Goal: Information Seeking & Learning: Learn about a topic

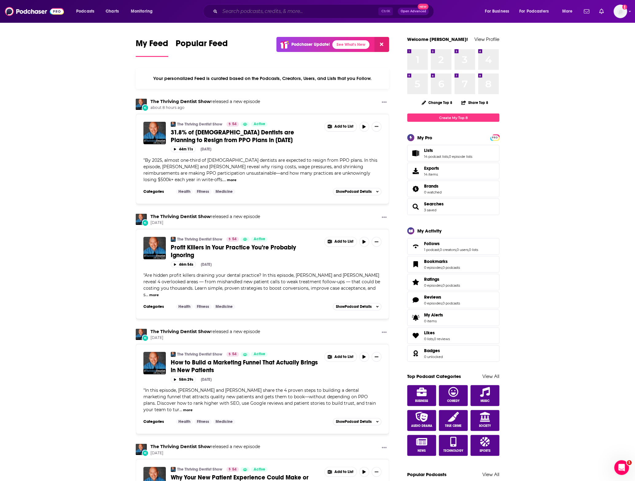
click at [238, 8] on input "Search podcasts, credits, & more..." at bounding box center [299, 11] width 159 height 10
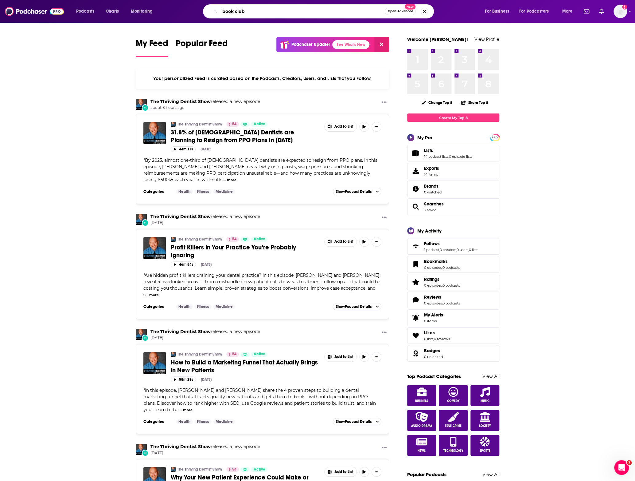
type input "book club"
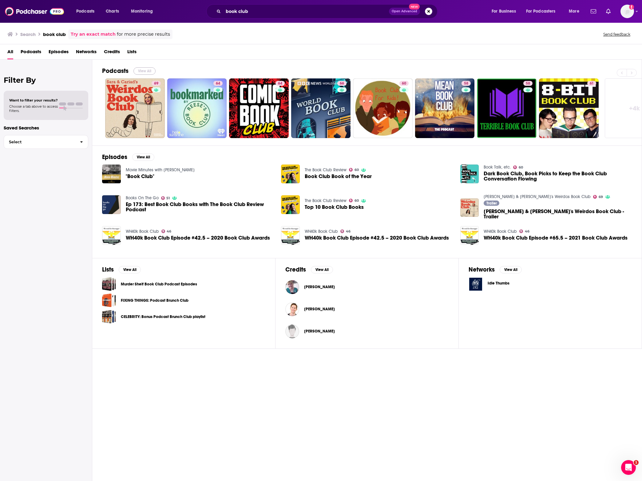
click at [140, 67] on button "View All" at bounding box center [144, 70] width 22 height 7
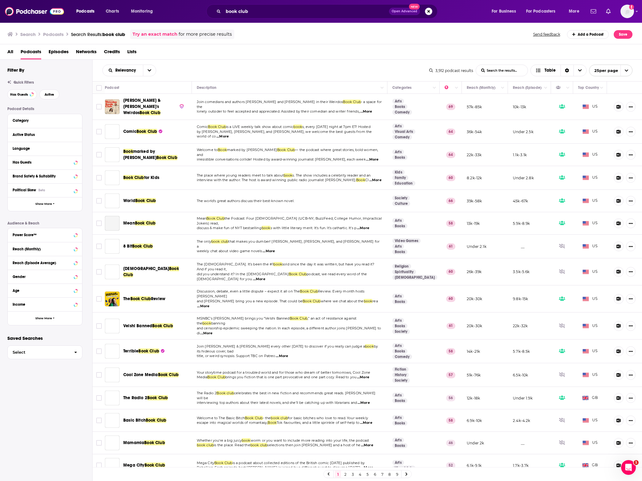
click at [259, 57] on div "All Podcasts Episodes Networks Credits Lists" at bounding box center [322, 53] width 630 height 13
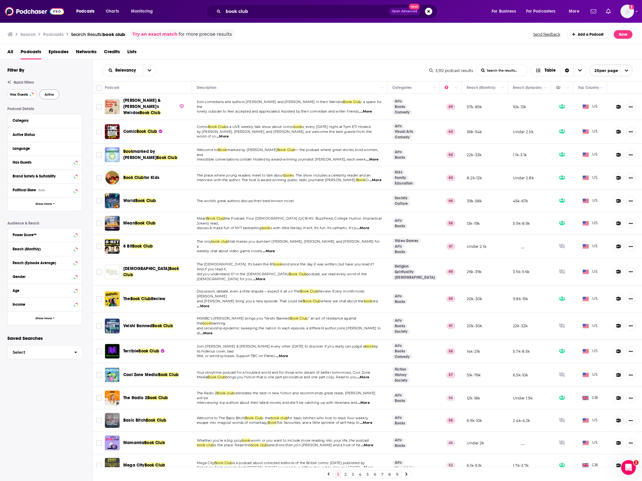
click at [22, 95] on span "Has Guests" at bounding box center [19, 94] width 18 height 3
click at [48, 95] on span "Active" at bounding box center [50, 94] width 10 height 3
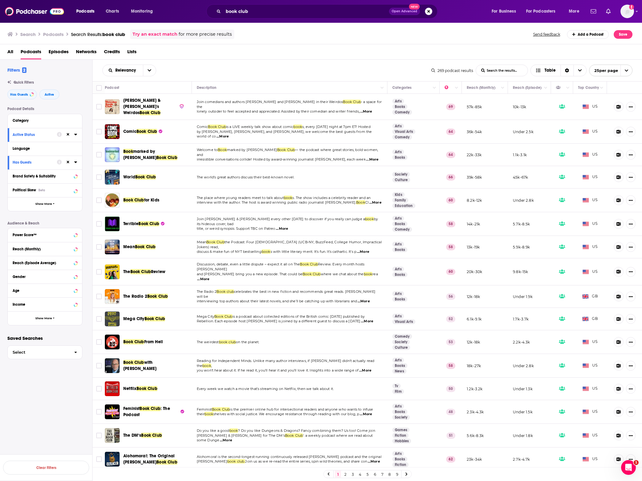
click at [289, 73] on div "Relevancy List Search Input Search the results... Table" at bounding box center [266, 71] width 329 height 12
click at [474, 83] on th "Reach (Monthly)" at bounding box center [485, 87] width 46 height 12
click at [480, 88] on icon "Move" at bounding box center [483, 87] width 7 height 7
click at [501, 87] on icon "Column Actions" at bounding box center [502, 88] width 3 height 4
click at [421, 59] on div at bounding box center [321, 240] width 642 height 481
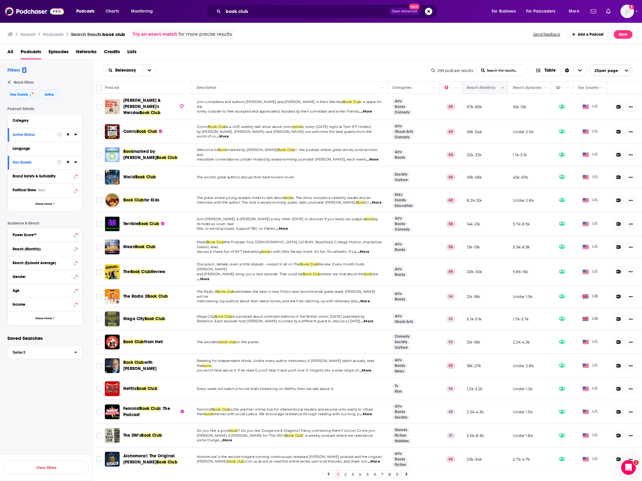
click at [467, 85] on button "Move" at bounding box center [484, 87] width 36 height 7
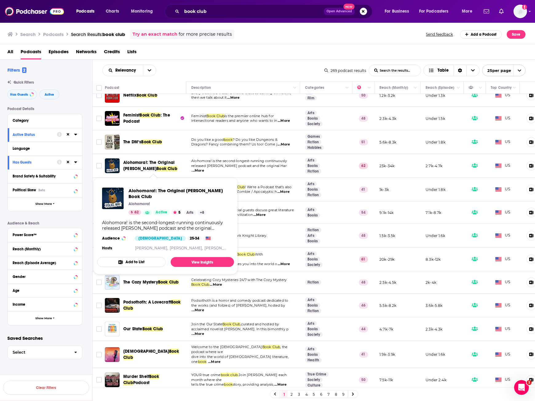
scroll to position [289, 0]
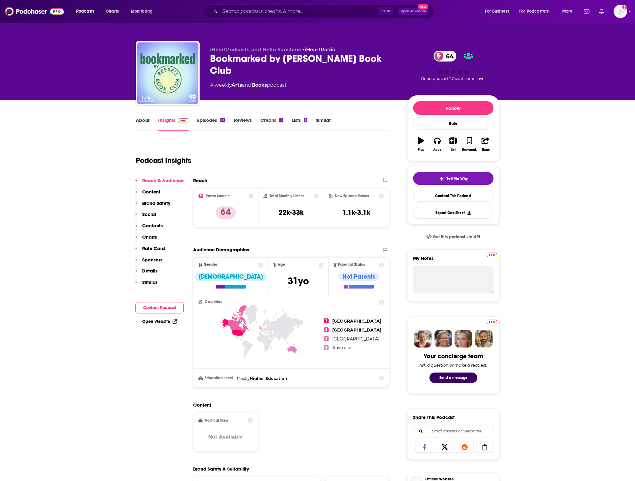
click at [144, 123] on link "About" at bounding box center [143, 124] width 14 height 14
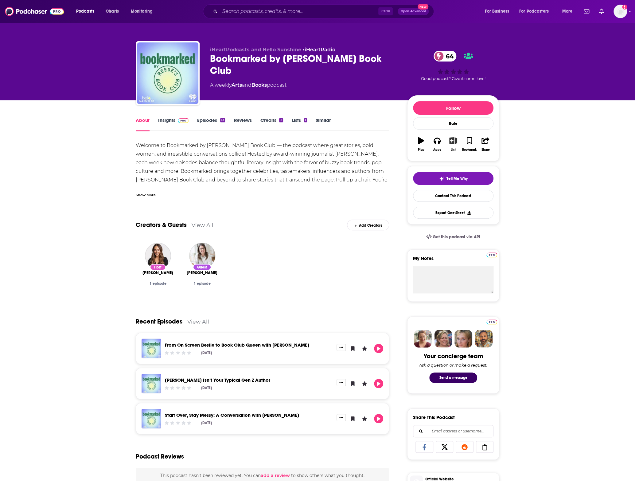
click at [454, 139] on icon "button" at bounding box center [454, 140] width 8 height 7
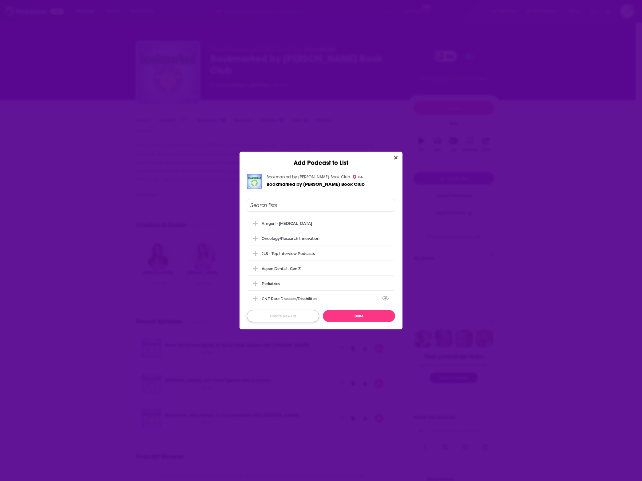
click at [295, 320] on button "Create New List" at bounding box center [283, 316] width 72 height 12
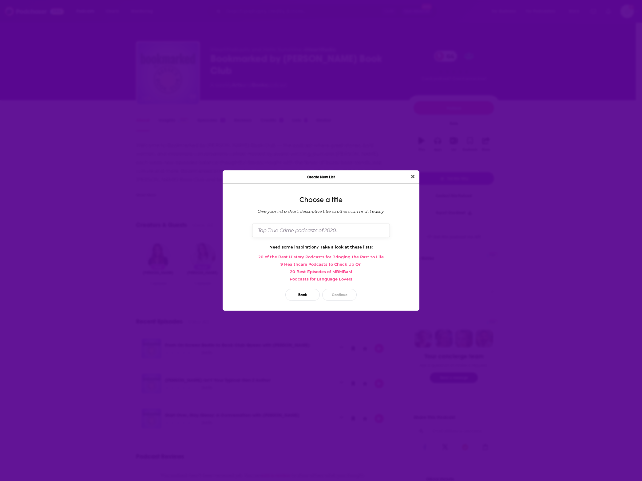
click at [267, 231] on input "Dialog" at bounding box center [321, 229] width 138 height 13
type input "Book Club"
click at [336, 292] on button "Continue" at bounding box center [339, 295] width 34 height 12
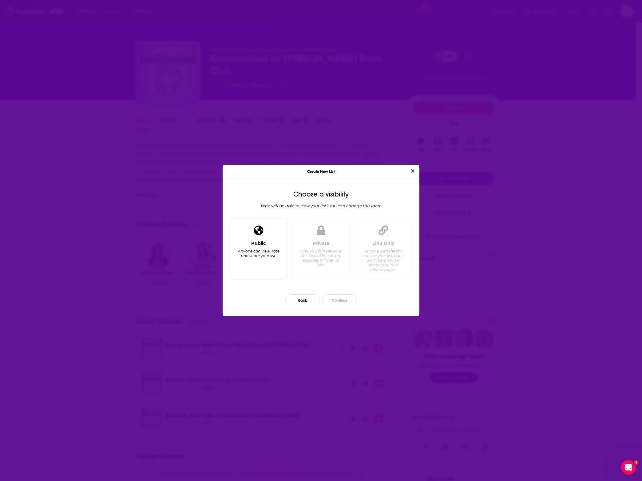
click at [281, 243] on div "Public Anyone can view, rate and share your list." at bounding box center [258, 257] width 47 height 34
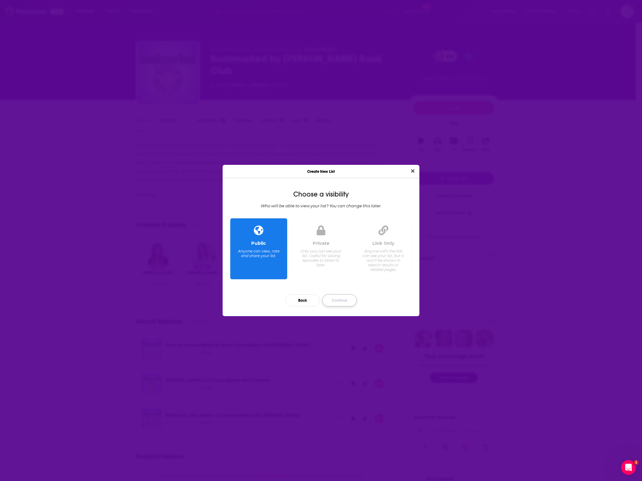
click at [339, 297] on button "Continue" at bounding box center [339, 300] width 34 height 12
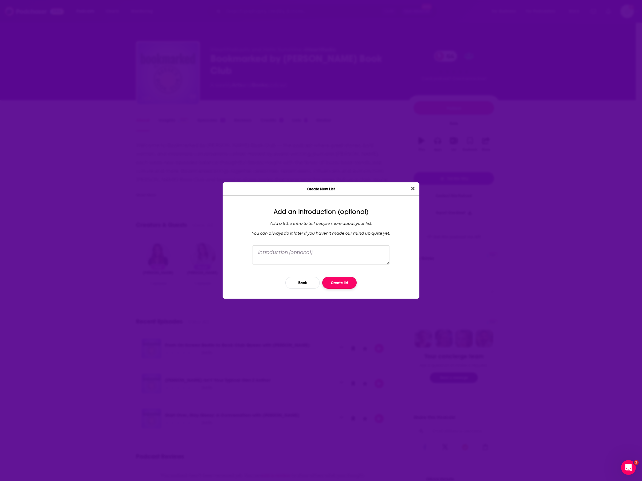
click at [340, 283] on button "Create list" at bounding box center [339, 283] width 34 height 12
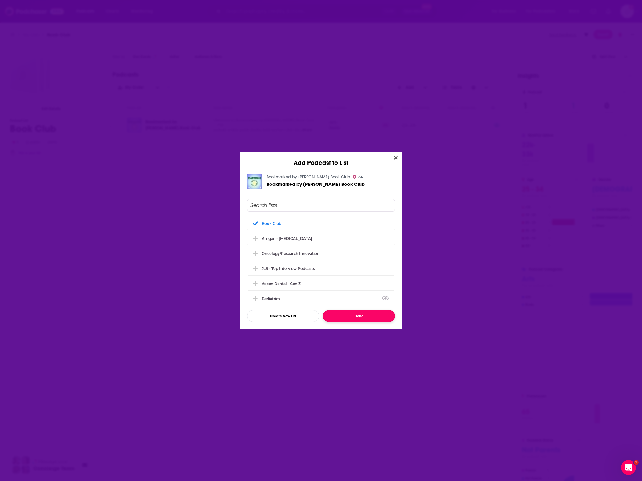
click at [341, 318] on button "Done" at bounding box center [359, 316] width 72 height 12
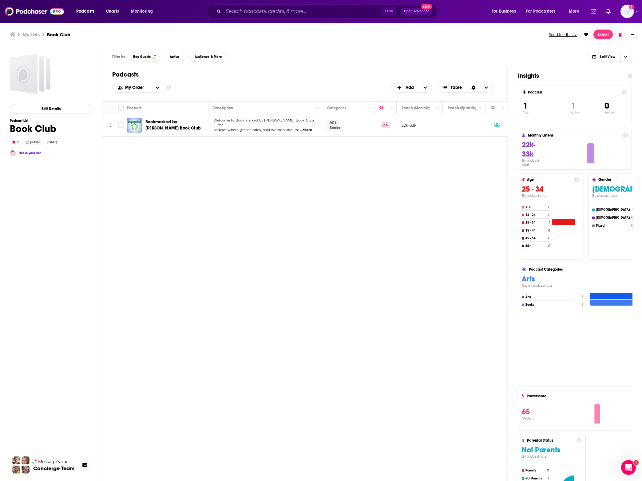
click at [259, 210] on div "Podcasts Add My Order Customize Your List Order Select the “My Order” sort and …" at bounding box center [304, 291] width 405 height 449
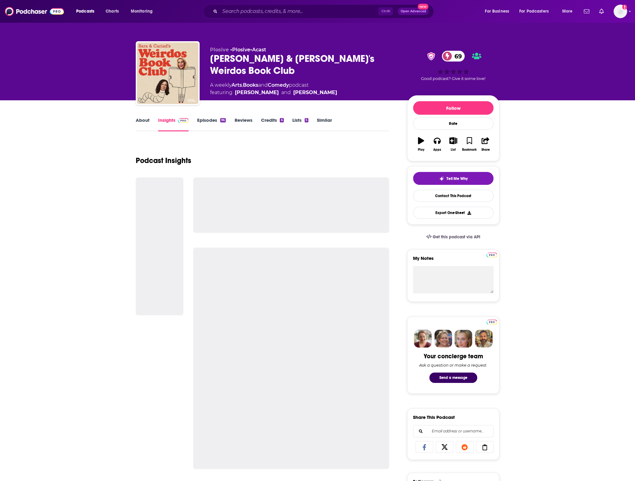
click at [144, 117] on link "About" at bounding box center [143, 124] width 14 height 14
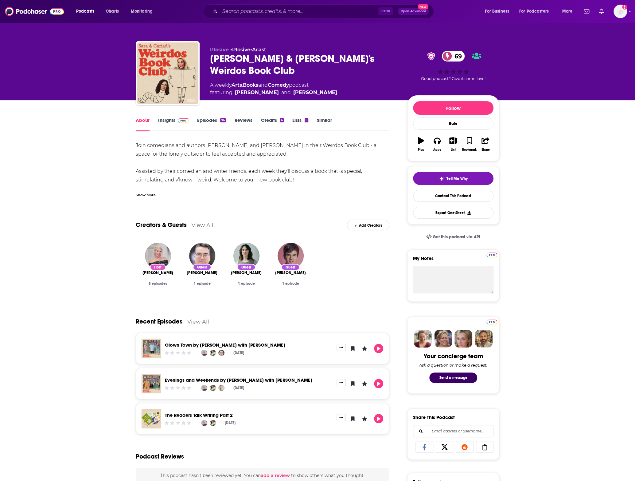
click at [202, 126] on link "Episodes 96" at bounding box center [211, 124] width 29 height 14
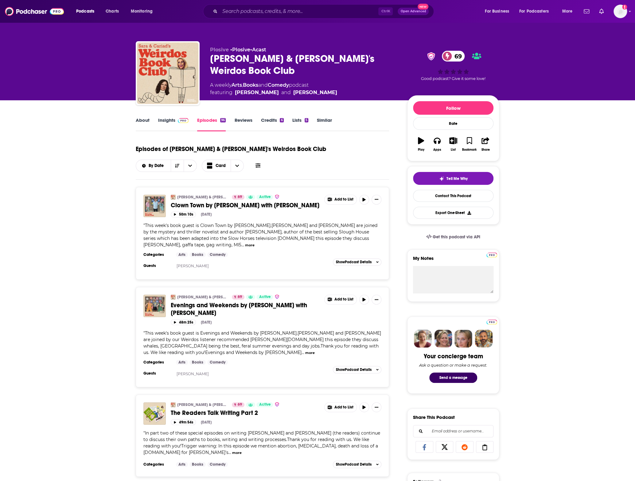
click at [147, 124] on link "About" at bounding box center [143, 124] width 14 height 14
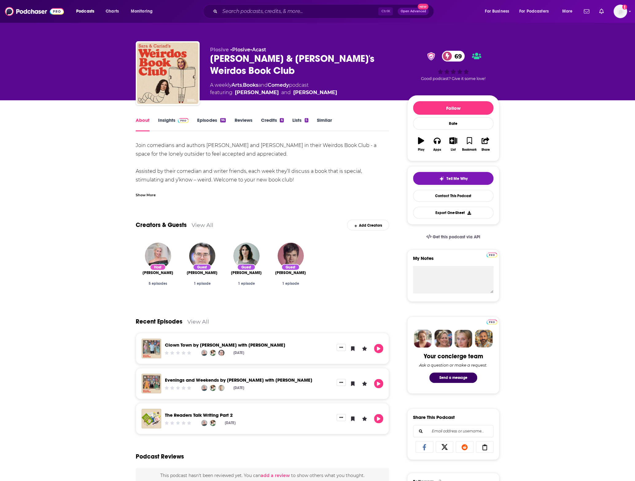
click at [172, 118] on link "Insights" at bounding box center [173, 124] width 30 height 14
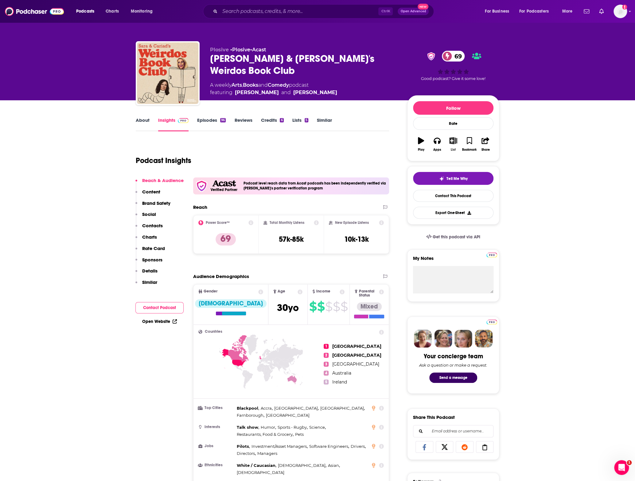
click at [449, 140] on button "List" at bounding box center [454, 144] width 16 height 22
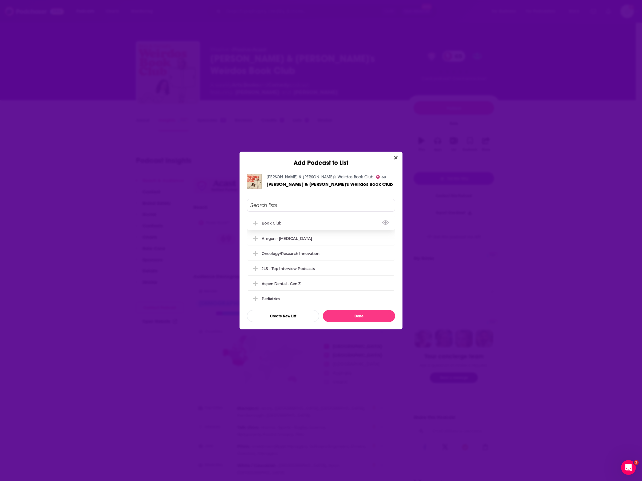
click at [314, 220] on div "Book Club" at bounding box center [321, 223] width 148 height 14
click at [362, 314] on button "Done" at bounding box center [359, 316] width 72 height 12
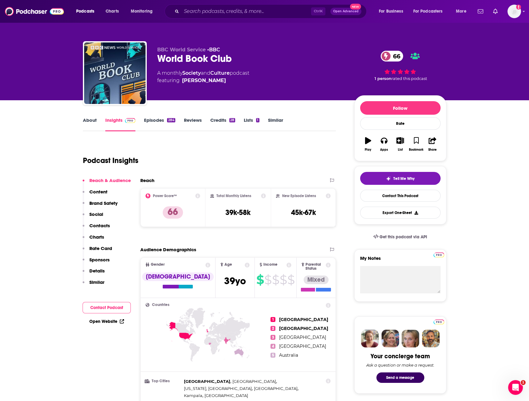
click at [96, 120] on link "About" at bounding box center [90, 124] width 14 height 14
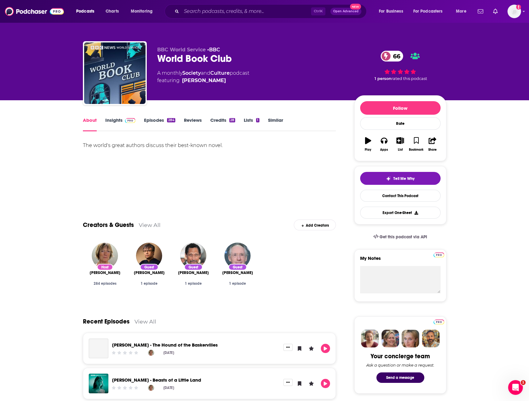
click at [170, 123] on link "Episodes 284" at bounding box center [159, 124] width 31 height 14
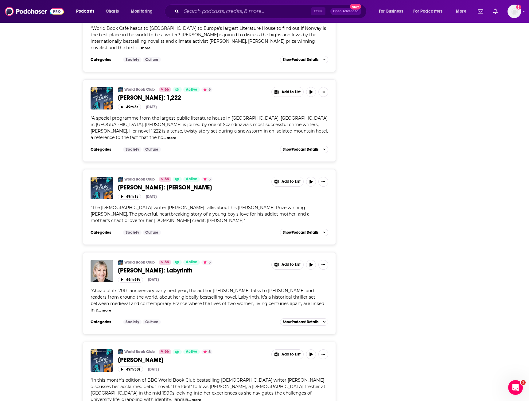
scroll to position [887, 0]
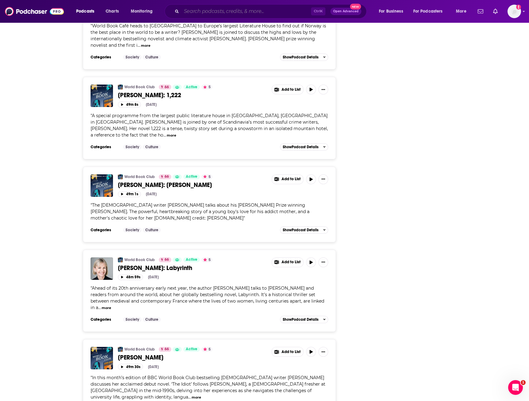
click at [209, 11] on input "Search podcasts, credits, & more..." at bounding box center [247, 11] width 130 height 10
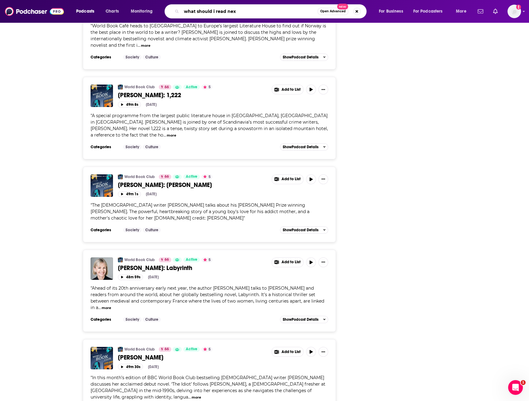
type input "what should i read next"
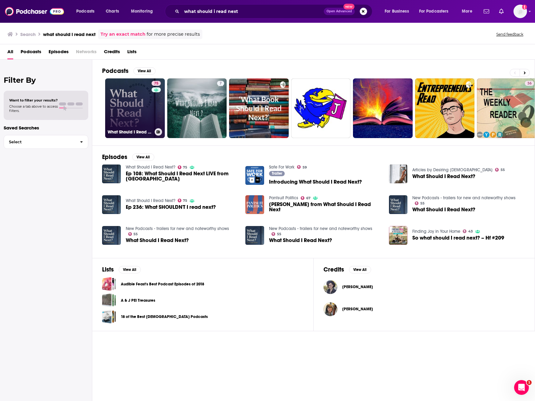
click at [138, 117] on link "75 What Should I Read Next?" at bounding box center [135, 108] width 60 height 60
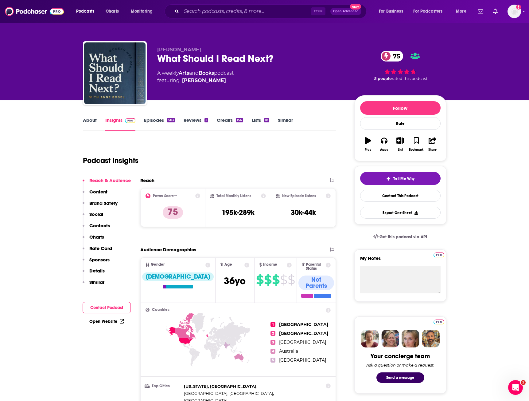
click at [83, 121] on link "About" at bounding box center [90, 124] width 14 height 14
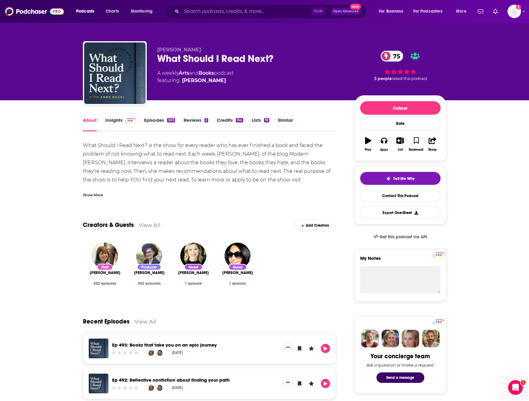
click at [168, 122] on link "Episodes 503" at bounding box center [159, 124] width 31 height 14
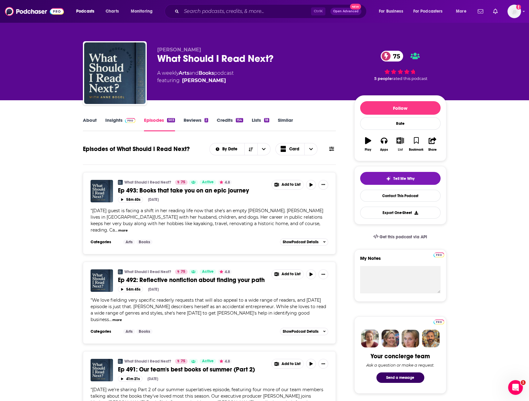
click at [400, 143] on icon "button" at bounding box center [401, 140] width 8 height 7
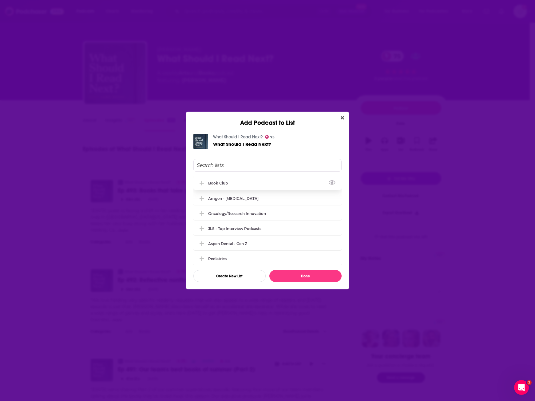
click at [231, 181] on div "Book Club" at bounding box center [219, 183] width 23 height 5
click at [294, 279] on button "Done" at bounding box center [305, 276] width 72 height 12
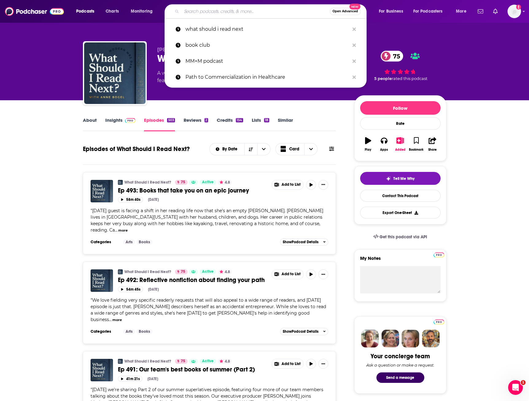
click at [200, 14] on input "Search podcasts, credits, & more..." at bounding box center [256, 11] width 148 height 10
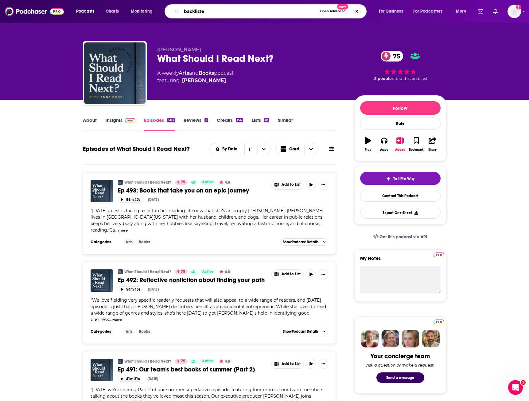
type input "backlisted"
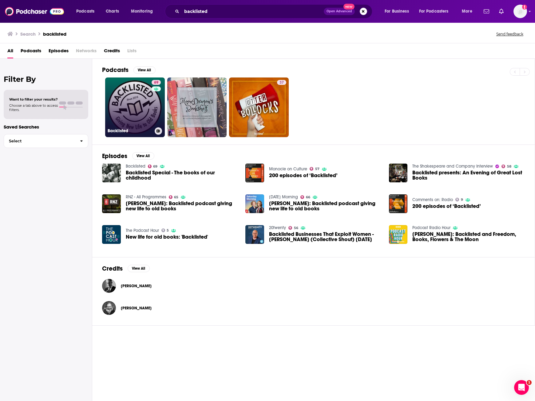
click at [124, 116] on link "69 Backlisted" at bounding box center [135, 107] width 60 height 60
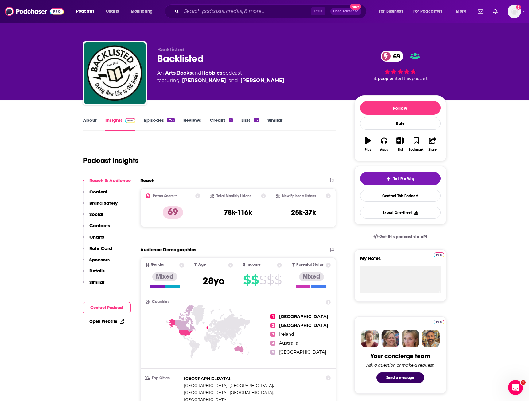
click at [86, 120] on link "About" at bounding box center [90, 124] width 14 height 14
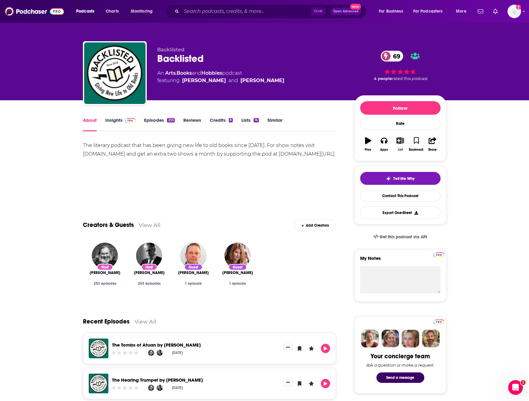
click at [404, 139] on icon "button" at bounding box center [401, 140] width 8 height 7
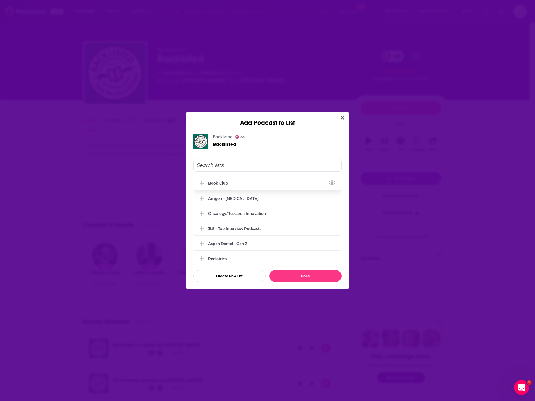
click at [238, 183] on div "Book Club" at bounding box center [267, 183] width 148 height 14
click at [311, 276] on button "Done" at bounding box center [305, 276] width 72 height 12
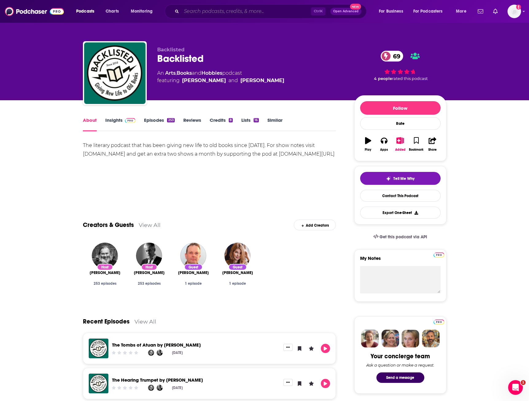
click at [252, 12] on input "Search podcasts, credits, & more..." at bounding box center [247, 11] width 130 height 10
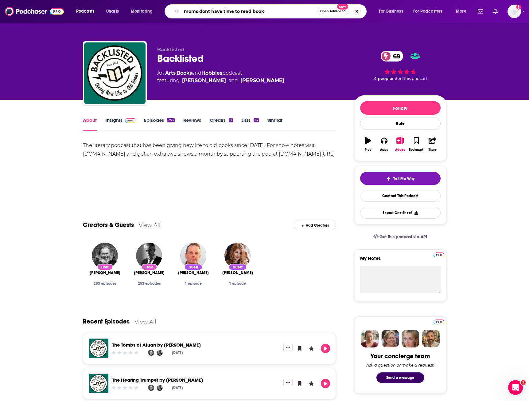
type input "moms dont have time to read books"
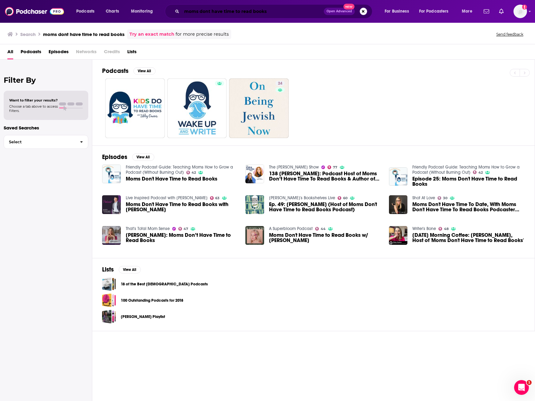
click at [195, 11] on input "moms dont have time to read books" at bounding box center [253, 11] width 142 height 10
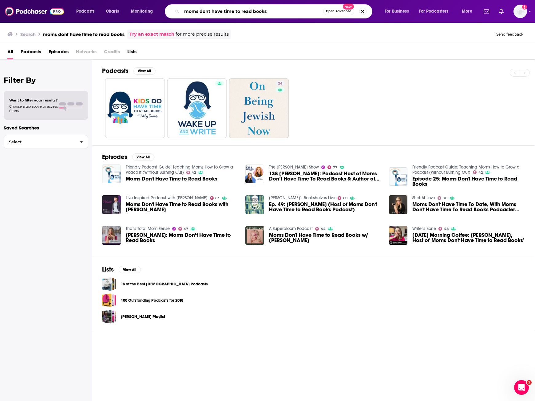
click at [195, 11] on input "moms dont have time to read books" at bounding box center [252, 11] width 141 height 10
type input "totally booked"
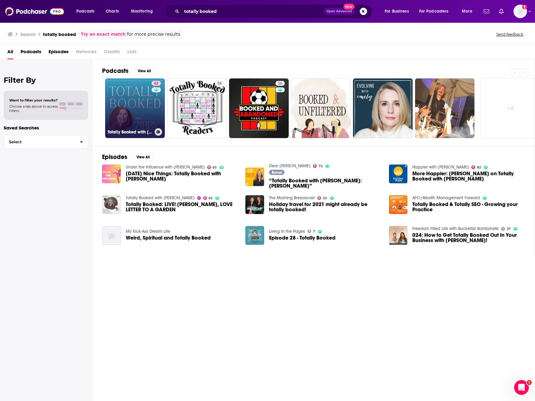
click at [154, 107] on div "62" at bounding box center [156, 104] width 11 height 47
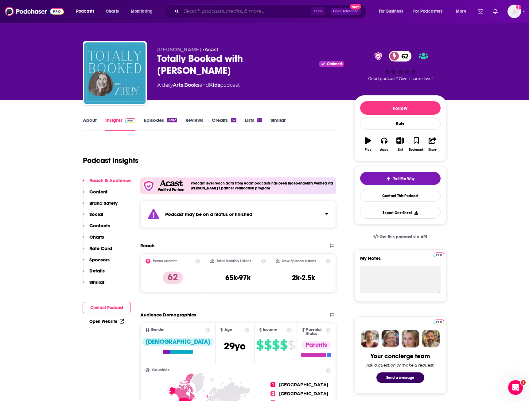
click at [234, 14] on input "Search podcasts, credits, & more..." at bounding box center [247, 11] width 130 height 10
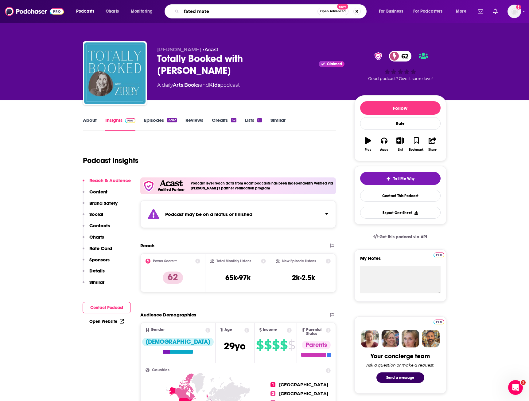
type input "fated mates"
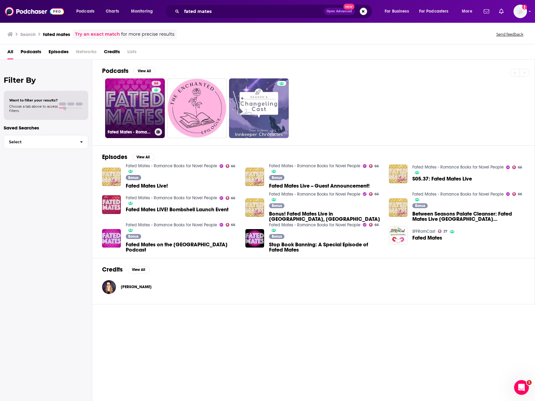
click at [137, 103] on link "66 Fated Mates - Romance Books for Novel People" at bounding box center [135, 108] width 60 height 60
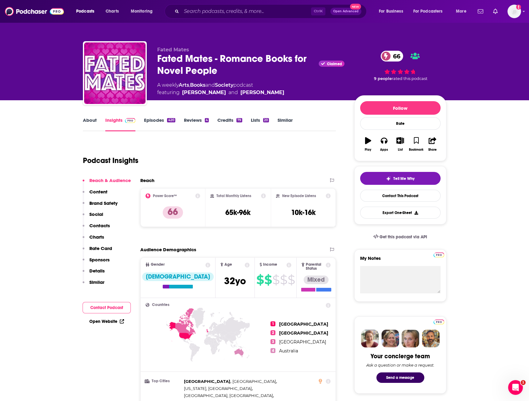
click at [88, 122] on link "About" at bounding box center [90, 124] width 14 height 14
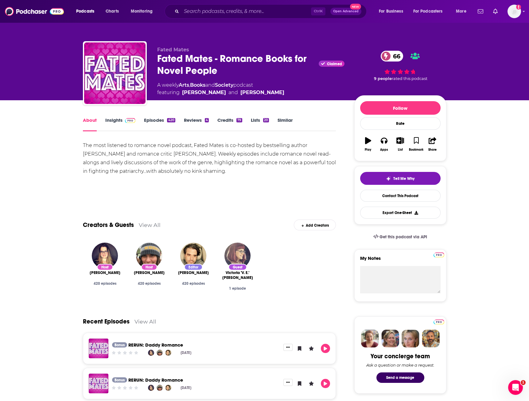
click at [169, 118] on div "420" at bounding box center [171, 120] width 8 height 4
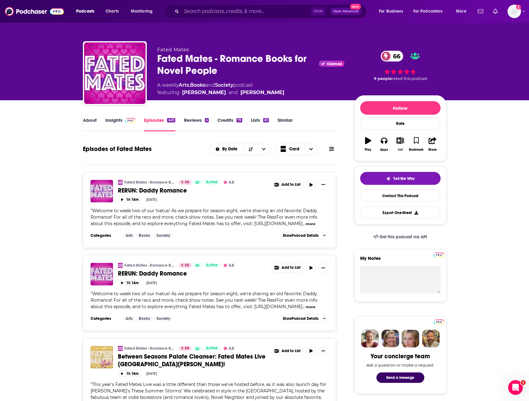
click at [405, 138] on button "List" at bounding box center [400, 144] width 16 height 22
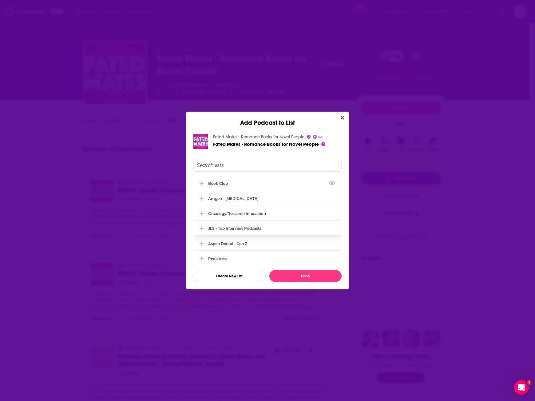
click at [246, 185] on div "Book Club" at bounding box center [267, 183] width 148 height 14
click at [293, 273] on button "Done" at bounding box center [305, 276] width 72 height 12
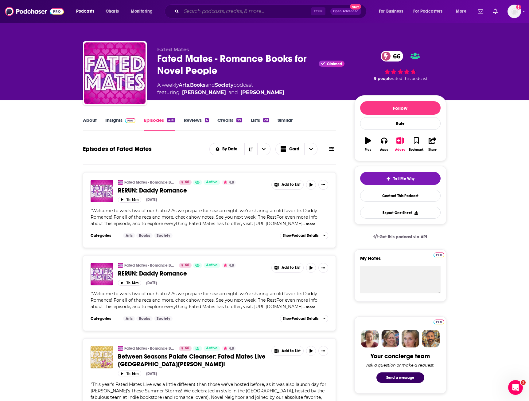
click at [251, 8] on input "Search podcasts, credits, & more..." at bounding box center [247, 11] width 130 height 10
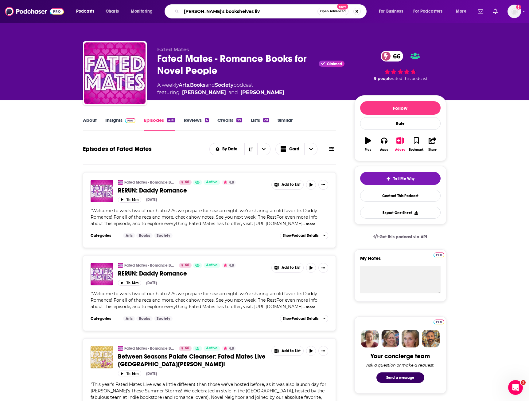
type input "[PERSON_NAME]'s bookshelves live"
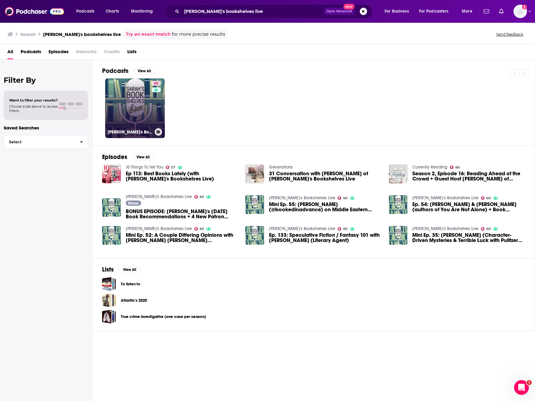
click at [128, 116] on link "60 [PERSON_NAME]'s Bookshelves Live" at bounding box center [135, 108] width 60 height 60
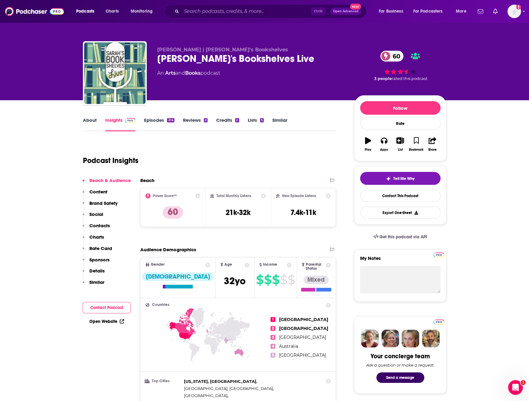
click at [92, 120] on link "About" at bounding box center [90, 124] width 14 height 14
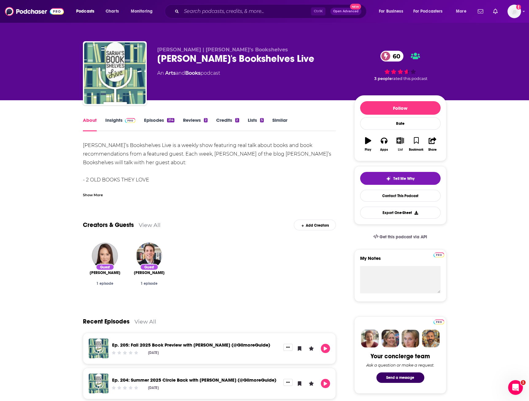
click at [399, 145] on button "List" at bounding box center [400, 144] width 16 height 22
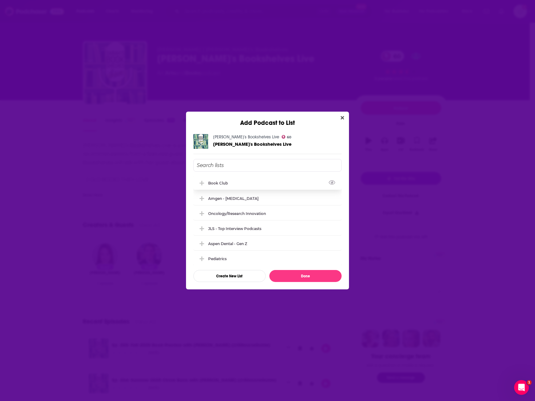
click at [221, 185] on div "Book Club" at bounding box center [219, 183] width 23 height 5
click at [320, 275] on button "Done" at bounding box center [305, 276] width 72 height 12
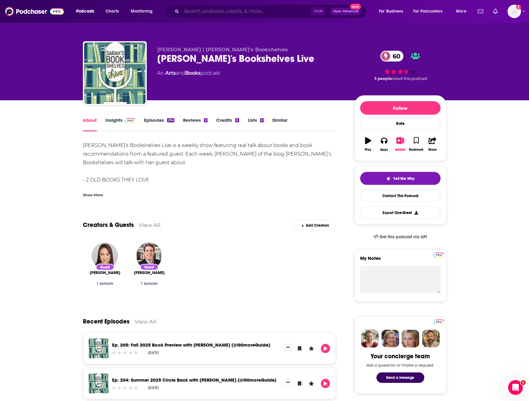
click at [276, 10] on input "Search podcasts, credits, & more..." at bounding box center [247, 11] width 130 height 10
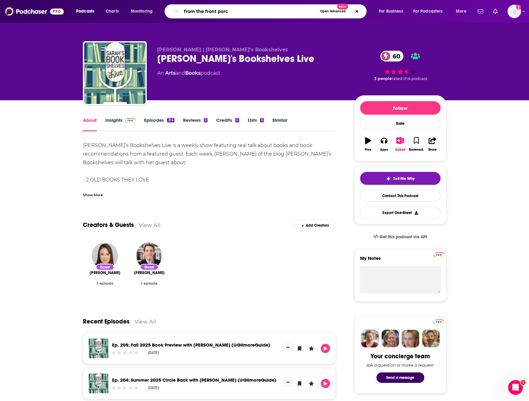
type input "from the front porch"
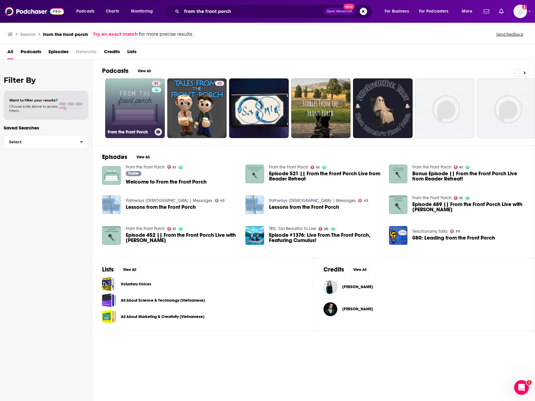
click at [141, 104] on link "61 From the Front Porch" at bounding box center [135, 108] width 60 height 60
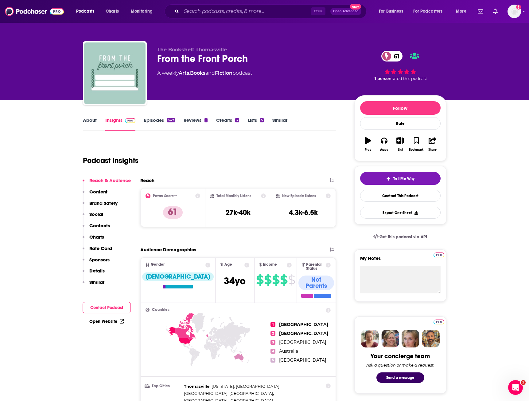
click at [86, 119] on link "About" at bounding box center [90, 124] width 14 height 14
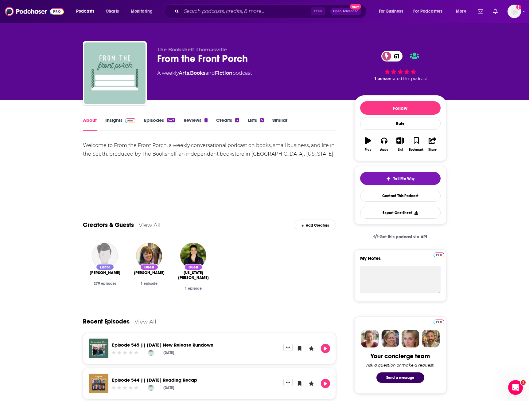
click at [119, 127] on link "Insights" at bounding box center [120, 124] width 30 height 14
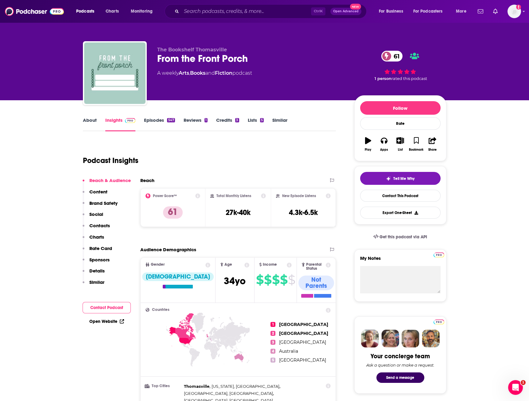
click at [90, 120] on link "About" at bounding box center [90, 124] width 14 height 14
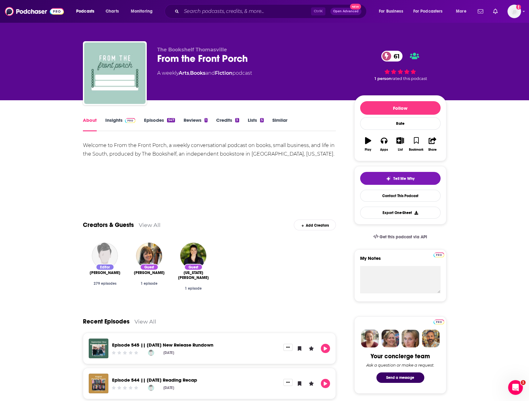
click at [287, 158] on div "Welcome to From the Front Porch, a weekly conversational podcast on books, smal…" at bounding box center [209, 149] width 253 height 17
click at [260, 15] on input "Search podcasts, credits, & more..." at bounding box center [247, 11] width 130 height 10
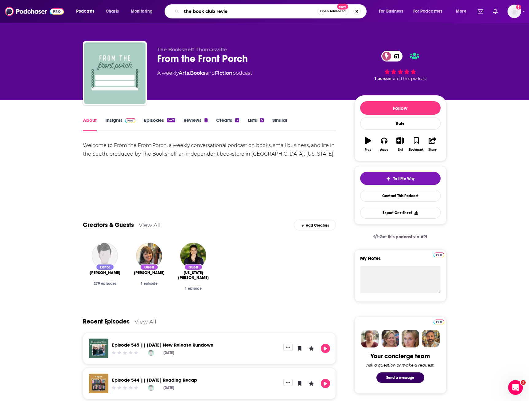
type input "the book club review"
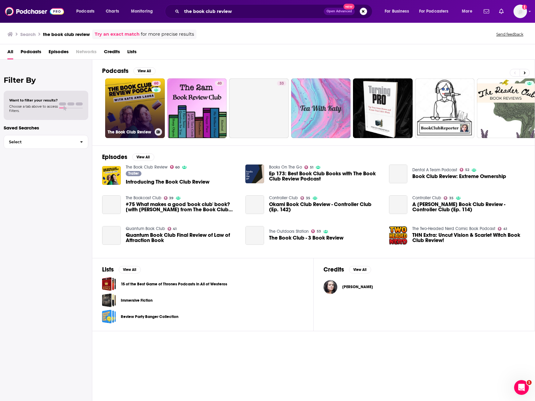
click at [145, 105] on link "60 The Book Club Review" at bounding box center [135, 108] width 60 height 60
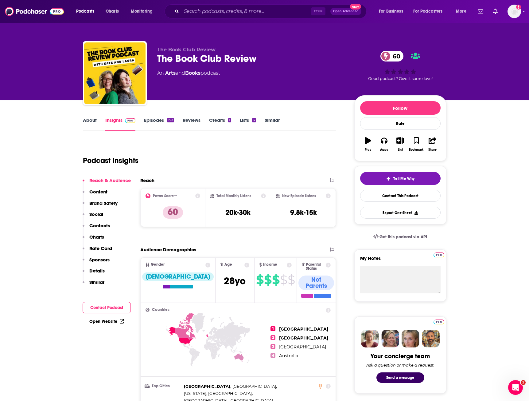
click at [89, 123] on link "About" at bounding box center [90, 124] width 14 height 14
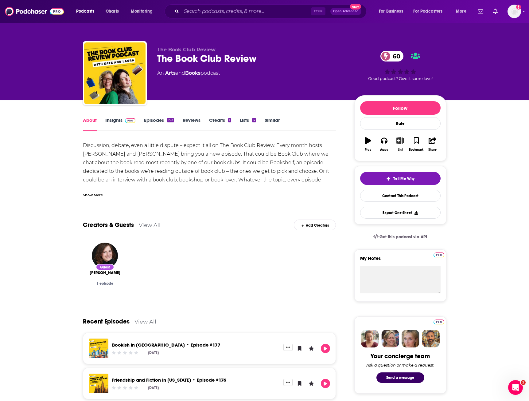
click at [401, 146] on button "List" at bounding box center [400, 144] width 16 height 22
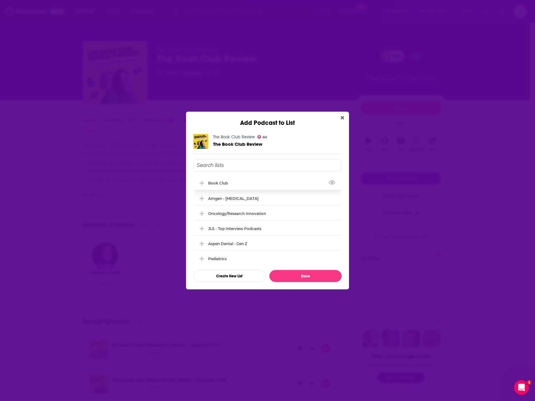
click at [254, 184] on div "Book Club" at bounding box center [267, 183] width 148 height 14
click at [309, 278] on button "Done" at bounding box center [305, 276] width 72 height 12
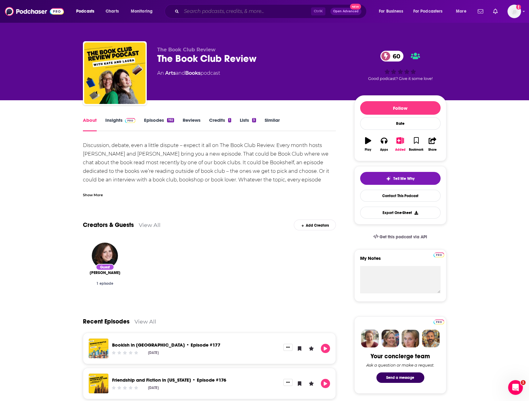
click at [283, 11] on input "Search podcasts, credits, & more..." at bounding box center [247, 11] width 130 height 10
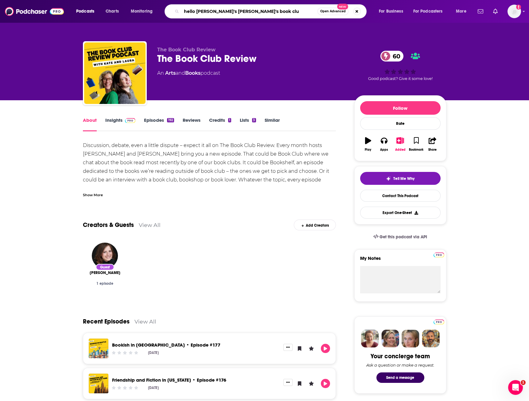
type input "hello [PERSON_NAME]'s [PERSON_NAME]'s book club"
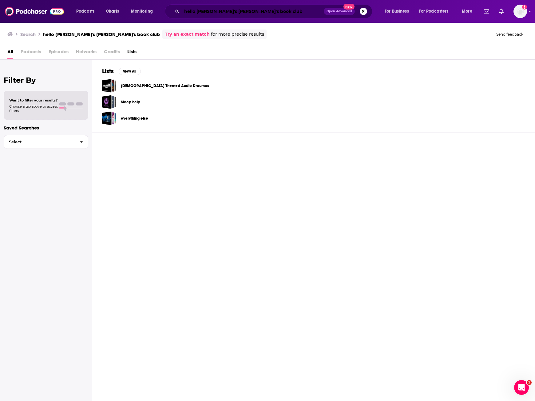
click at [246, 12] on input "hello [PERSON_NAME]'s [PERSON_NAME]'s book club" at bounding box center [253, 11] width 142 height 10
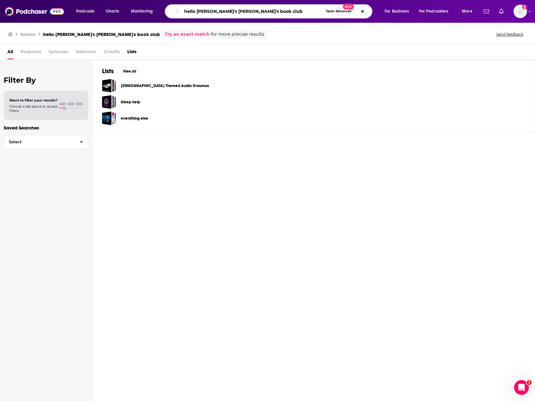
click at [292, 11] on input "hello [PERSON_NAME]'s [PERSON_NAME]'s book club" at bounding box center [252, 11] width 141 height 10
drag, startPoint x: 292, startPoint y: 11, endPoint x: 142, endPoint y: 0, distance: 150.7
click at [142, 0] on div "Podcasts Charts Monitoring hello [PERSON_NAME]'s [PERSON_NAME]'s book club Open…" at bounding box center [267, 11] width 535 height 23
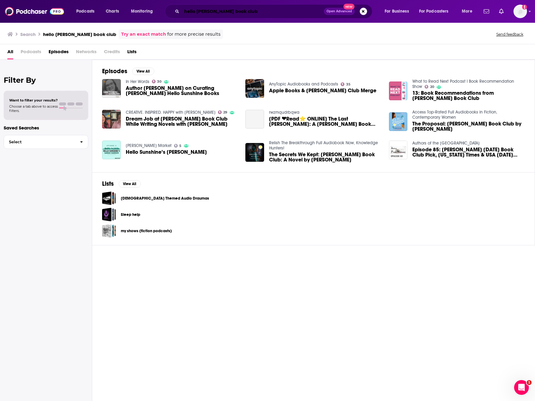
click at [283, 9] on input "hello [PERSON_NAME] book club" at bounding box center [253, 11] width 142 height 10
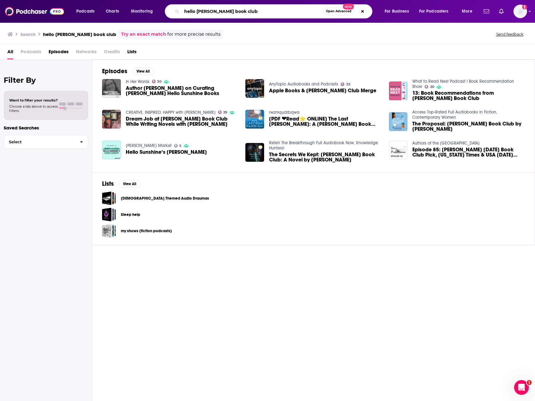
click at [203, 8] on input "hello [PERSON_NAME] book club" at bounding box center [252, 11] width 141 height 10
type input "oprah's book club"
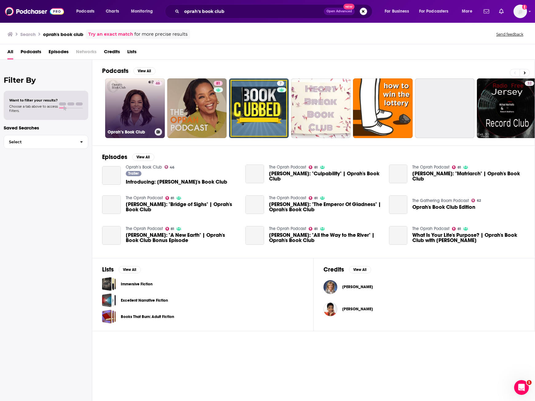
click at [143, 102] on link "46 Oprah’s Book Club" at bounding box center [135, 108] width 60 height 60
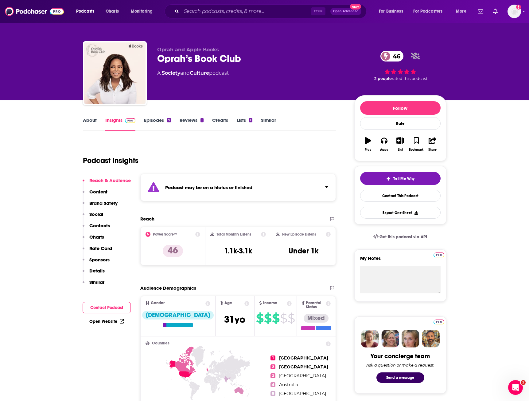
click at [144, 119] on link "Episodes 9" at bounding box center [157, 124] width 27 height 14
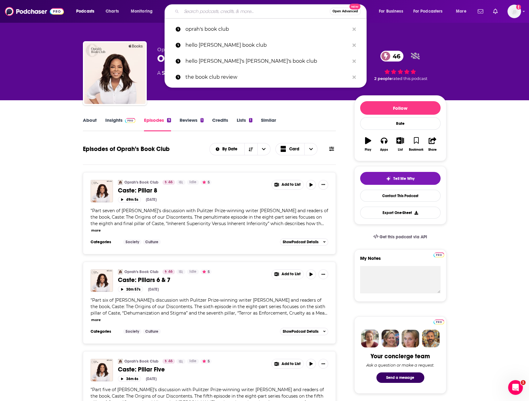
click at [205, 16] on input "Search podcasts, credits, & more..." at bounding box center [256, 11] width 148 height 10
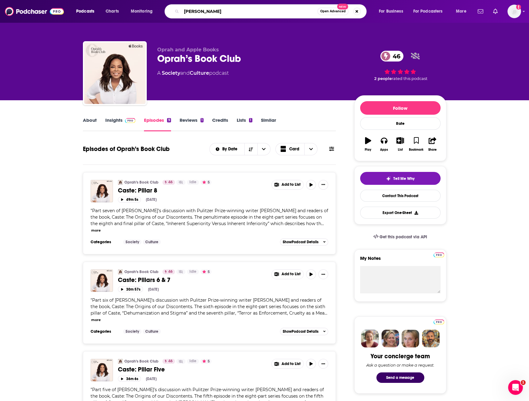
type input "[PERSON_NAME]"
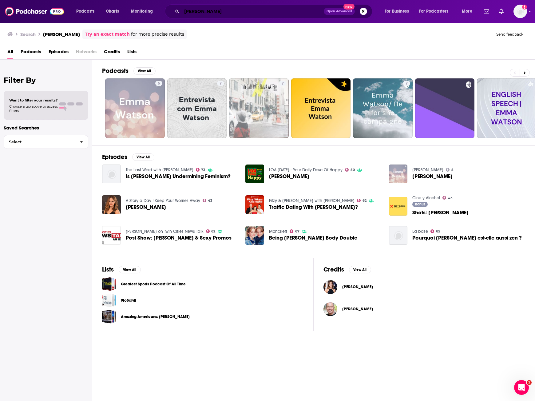
click at [238, 7] on input "[PERSON_NAME]" at bounding box center [253, 11] width 142 height 10
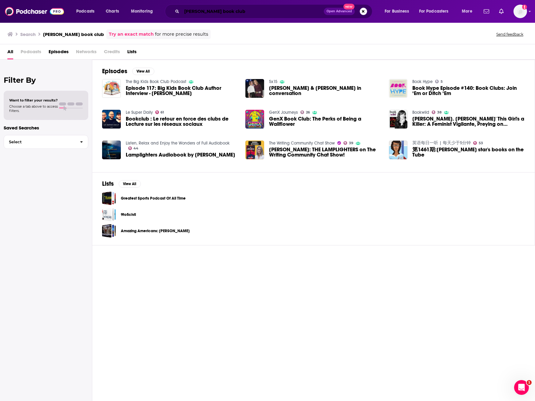
click at [206, 11] on input "[PERSON_NAME] book club" at bounding box center [253, 11] width 142 height 10
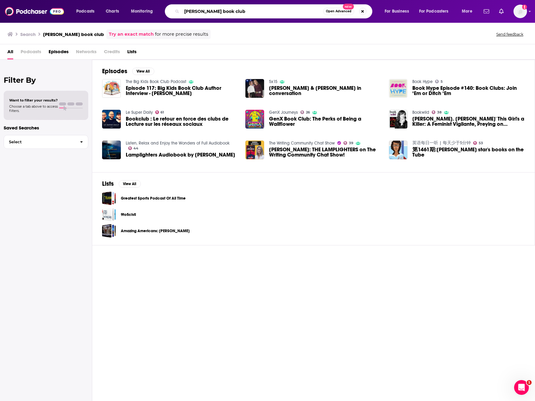
click at [206, 11] on input "[PERSON_NAME] book club" at bounding box center [252, 11] width 141 height 10
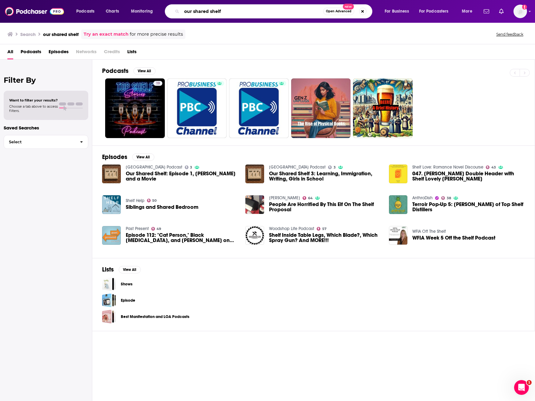
click at [205, 11] on input "our shared shelf" at bounding box center [252, 11] width 141 height 10
type input "read by [PERSON_NAME]"
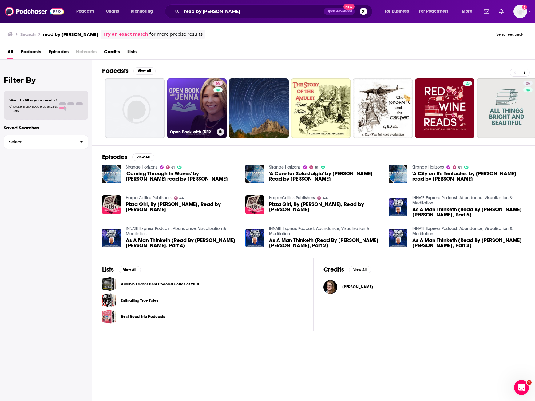
click at [193, 100] on link "65 Open Book with [PERSON_NAME]" at bounding box center [197, 108] width 60 height 60
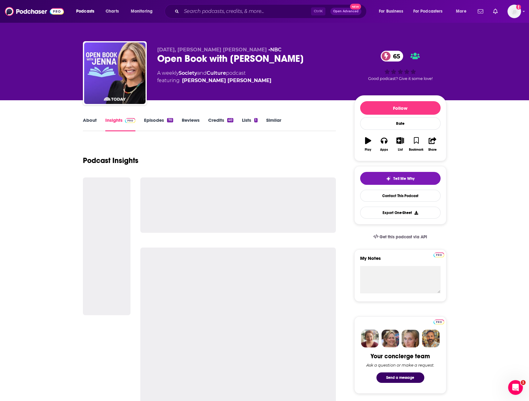
click at [90, 122] on link "About" at bounding box center [90, 124] width 14 height 14
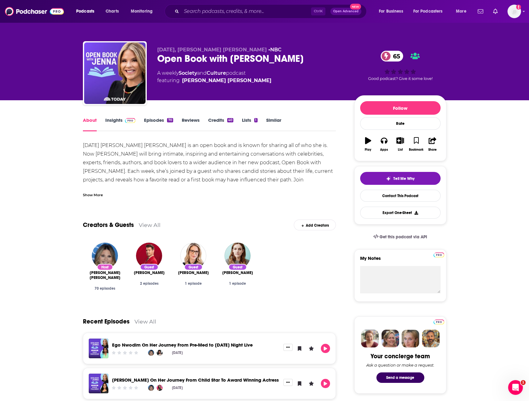
click at [121, 121] on link "Insights" at bounding box center [120, 124] width 30 height 14
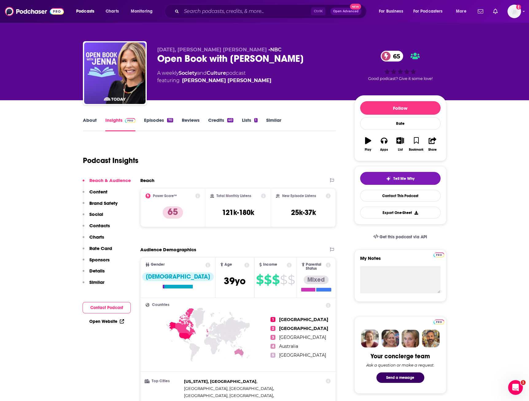
click at [158, 120] on link "Episodes 70" at bounding box center [158, 124] width 29 height 14
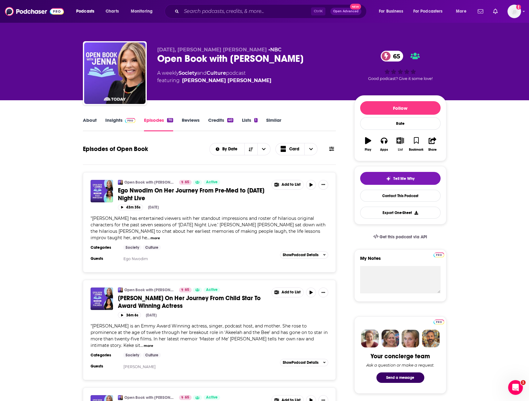
click at [402, 145] on button "List" at bounding box center [400, 144] width 16 height 22
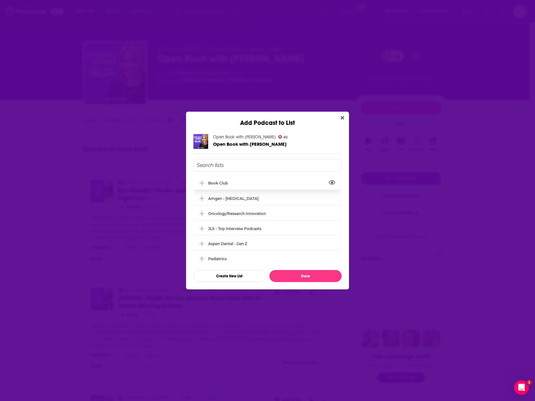
click at [231, 179] on div "Book Club" at bounding box center [267, 183] width 148 height 14
click at [313, 277] on button "Done" at bounding box center [305, 276] width 72 height 12
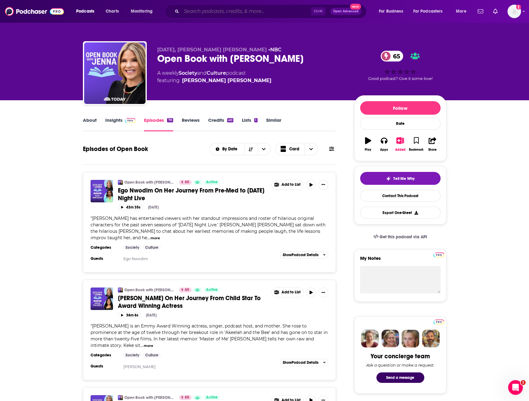
click at [203, 14] on input "Search podcasts, credits, & more..." at bounding box center [247, 11] width 130 height 10
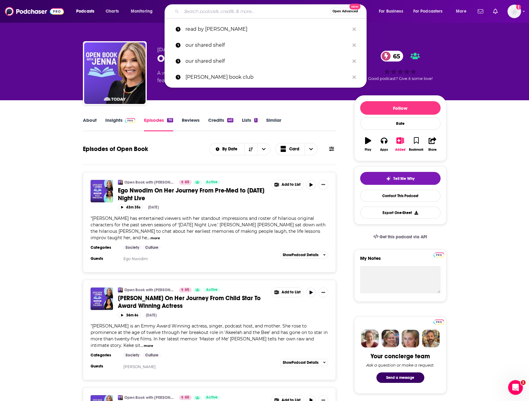
type input "h"
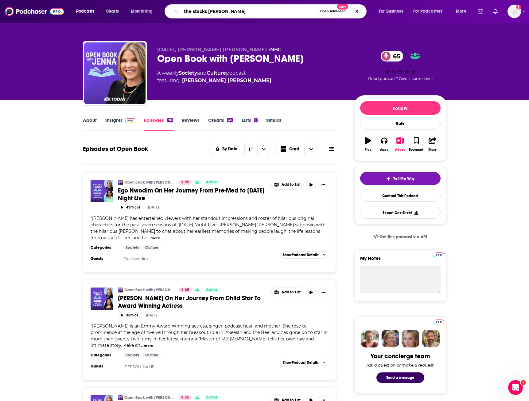
type input "the stacks [PERSON_NAME]"
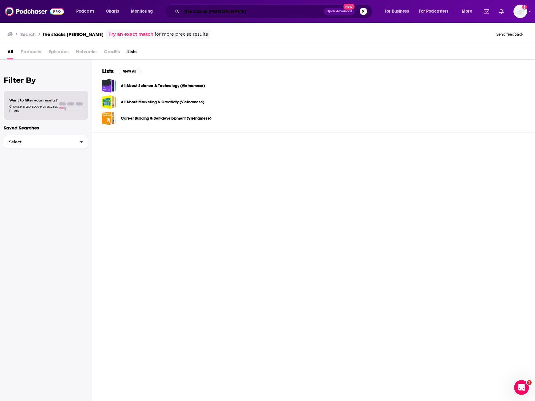
click at [246, 10] on input "the stacks [PERSON_NAME]" at bounding box center [253, 11] width 142 height 10
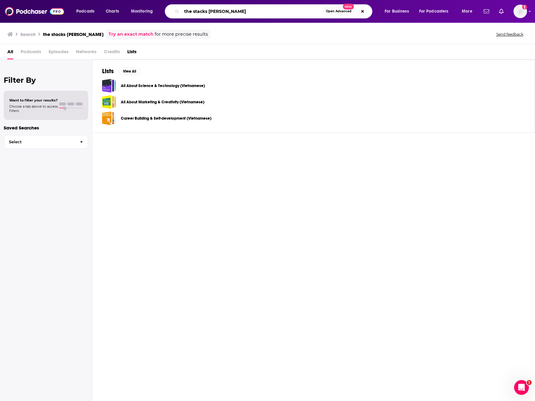
click at [235, 11] on input "the stacks [PERSON_NAME]" at bounding box center [252, 11] width 141 height 10
type input "the stacks [PERSON_NAME]"
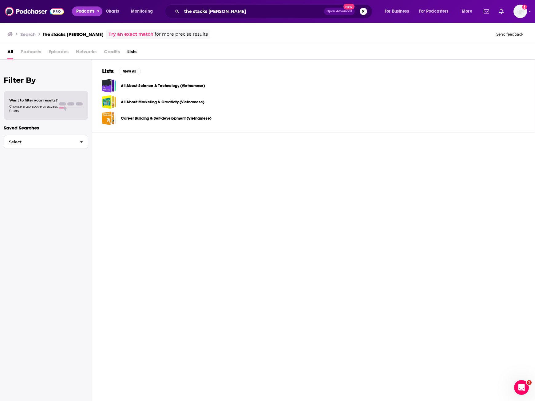
click at [91, 10] on span "Podcasts" at bounding box center [85, 11] width 18 height 9
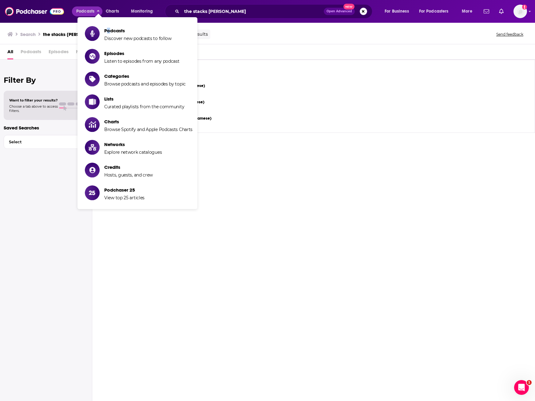
click at [109, 22] on ul "Podcasts Discover new podcasts to follow Episodes Listen to episodes from any p…" at bounding box center [137, 113] width 120 height 192
drag, startPoint x: 109, startPoint y: 22, endPoint x: 108, endPoint y: 34, distance: 11.4
click at [108, 34] on span "Podcasts Discover new podcasts to follow" at bounding box center [137, 33] width 67 height 15
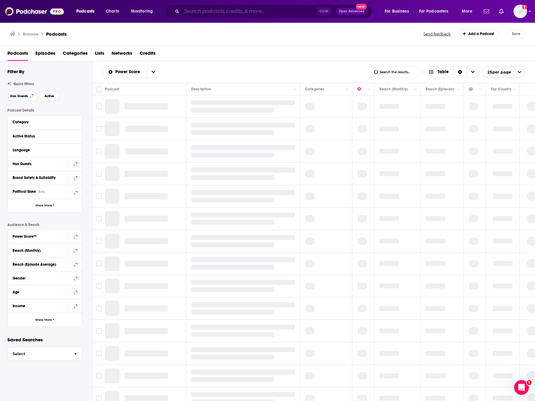
click at [243, 14] on input "Search podcasts, credits, & more..." at bounding box center [249, 11] width 135 height 10
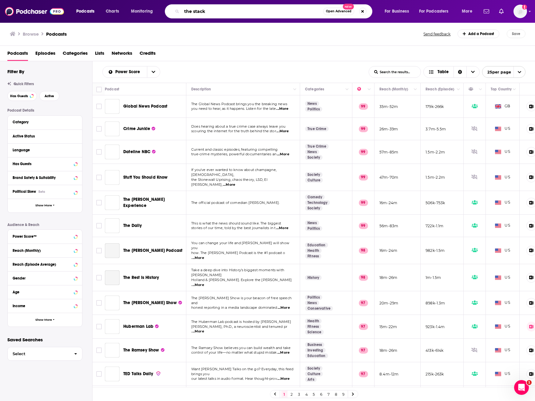
type input "the stacks"
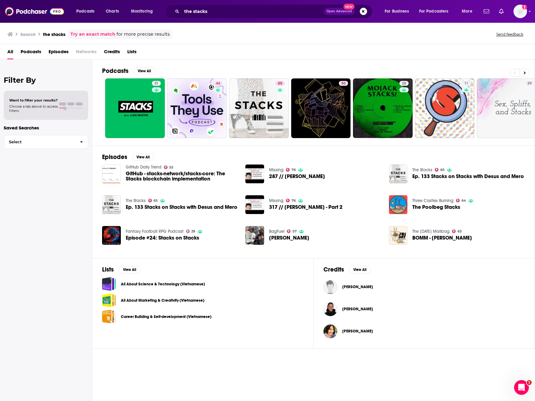
drag, startPoint x: 205, startPoint y: 43, endPoint x: 204, endPoint y: 38, distance: 5.2
click at [204, 42] on div "Search the stacks Try an exact match for more precise results Send feedback" at bounding box center [267, 33] width 535 height 22
click at [213, 16] on input "the stacks" at bounding box center [253, 11] width 142 height 10
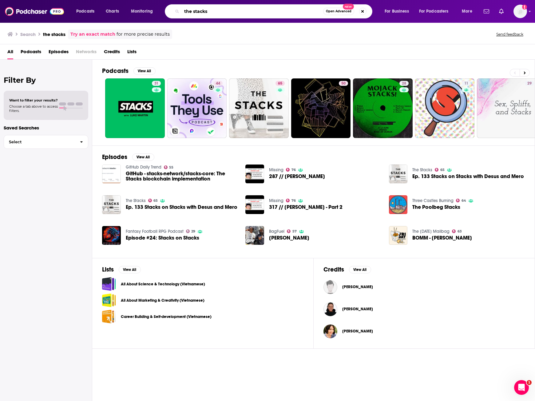
click at [213, 16] on input "the stacks" at bounding box center [252, 11] width 141 height 10
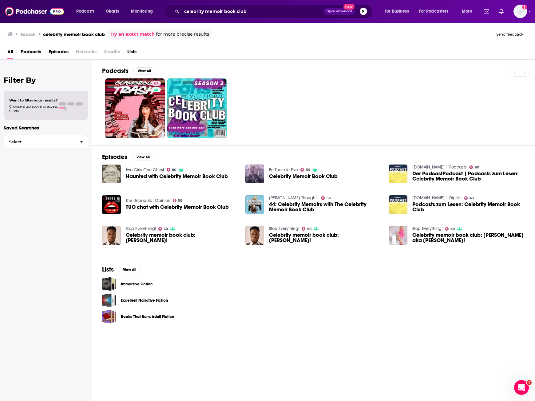
click at [214, 53] on div "All Podcasts Episodes Networks Credits Lists" at bounding box center [268, 53] width 522 height 13
click at [201, 13] on input "celebrity memoir book club" at bounding box center [253, 11] width 142 height 10
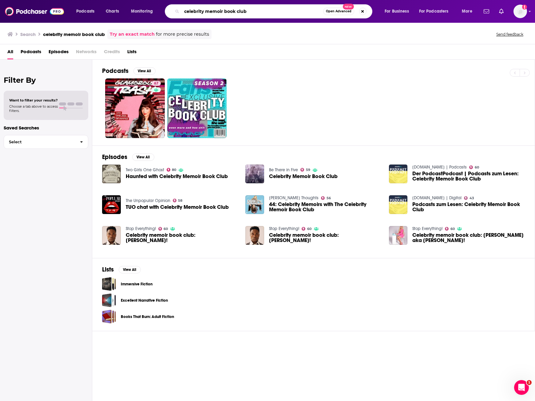
click at [201, 13] on input "celebrity memoir book club" at bounding box center [252, 11] width 141 height 10
type input "overdue"
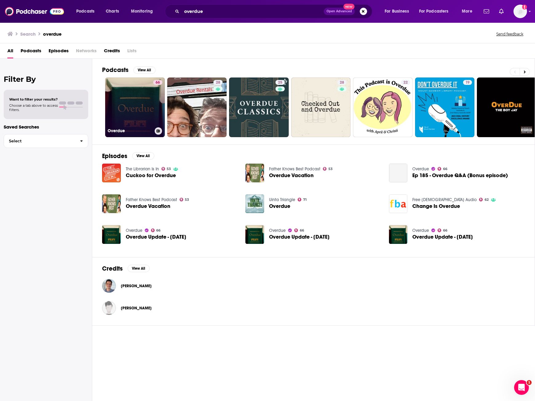
click at [133, 104] on link "66 Overdue" at bounding box center [135, 107] width 60 height 60
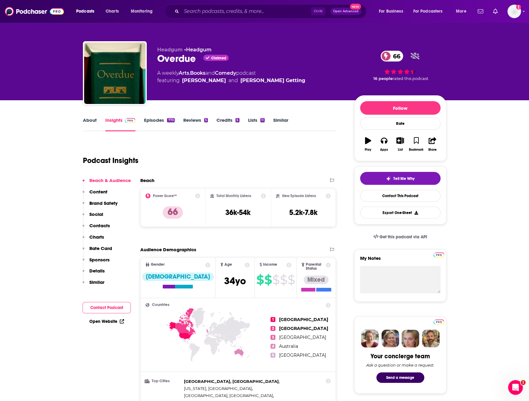
click at [84, 121] on link "About" at bounding box center [90, 124] width 14 height 14
